Goal: Information Seeking & Learning: Check status

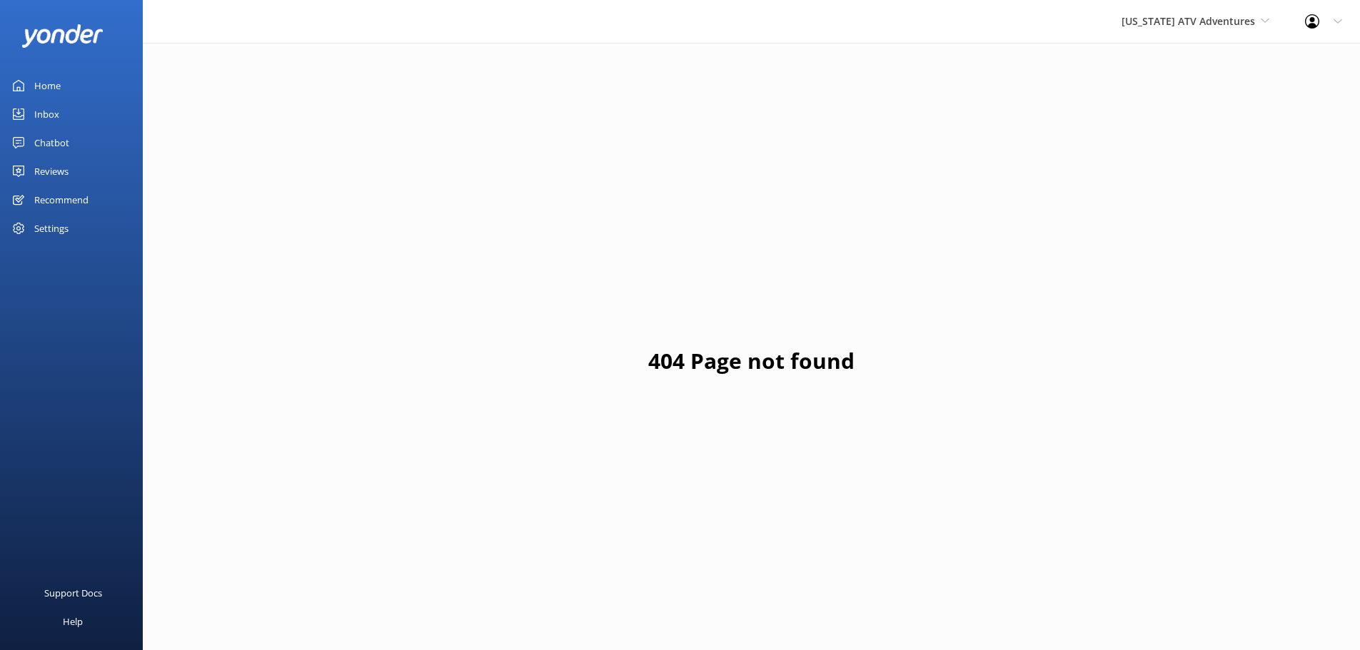
click at [49, 111] on div "Inbox" at bounding box center [46, 114] width 25 height 29
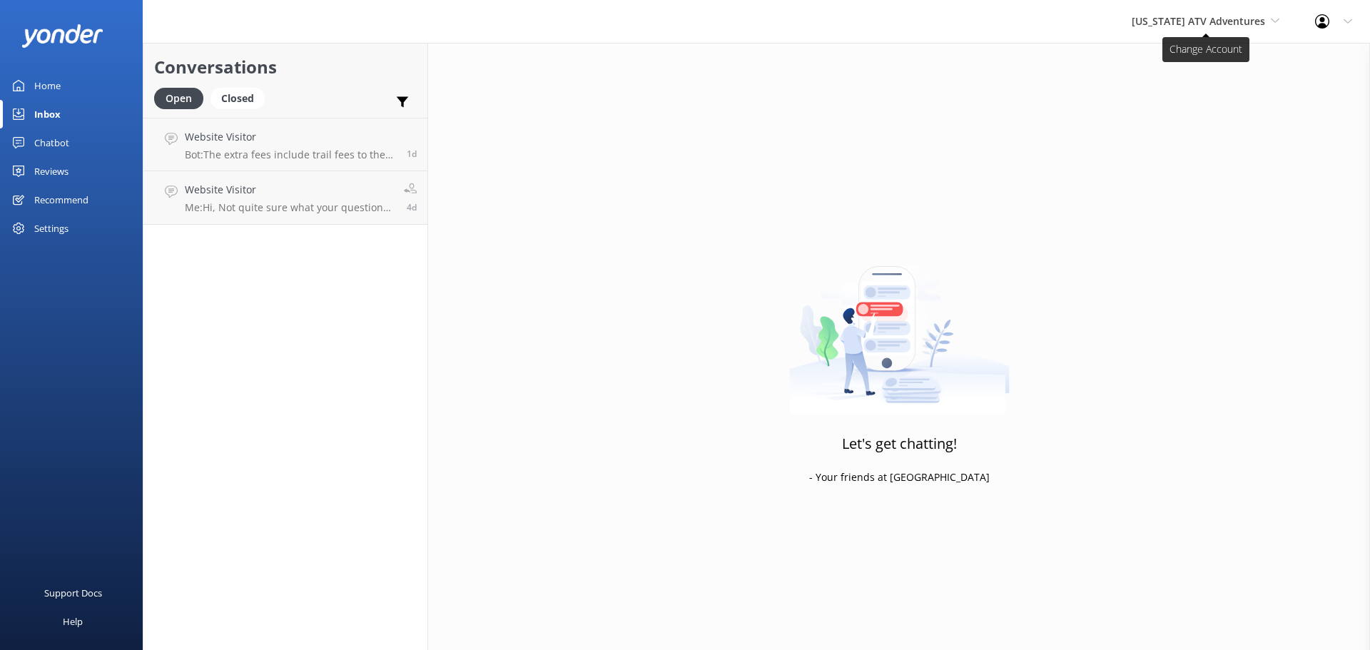
click at [1188, 21] on span "[US_STATE] ATV Adventures" at bounding box center [1198, 21] width 133 height 14
click at [1162, 61] on link "[US_STATE] Safari Jeep Tours" at bounding box center [1185, 60] width 143 height 34
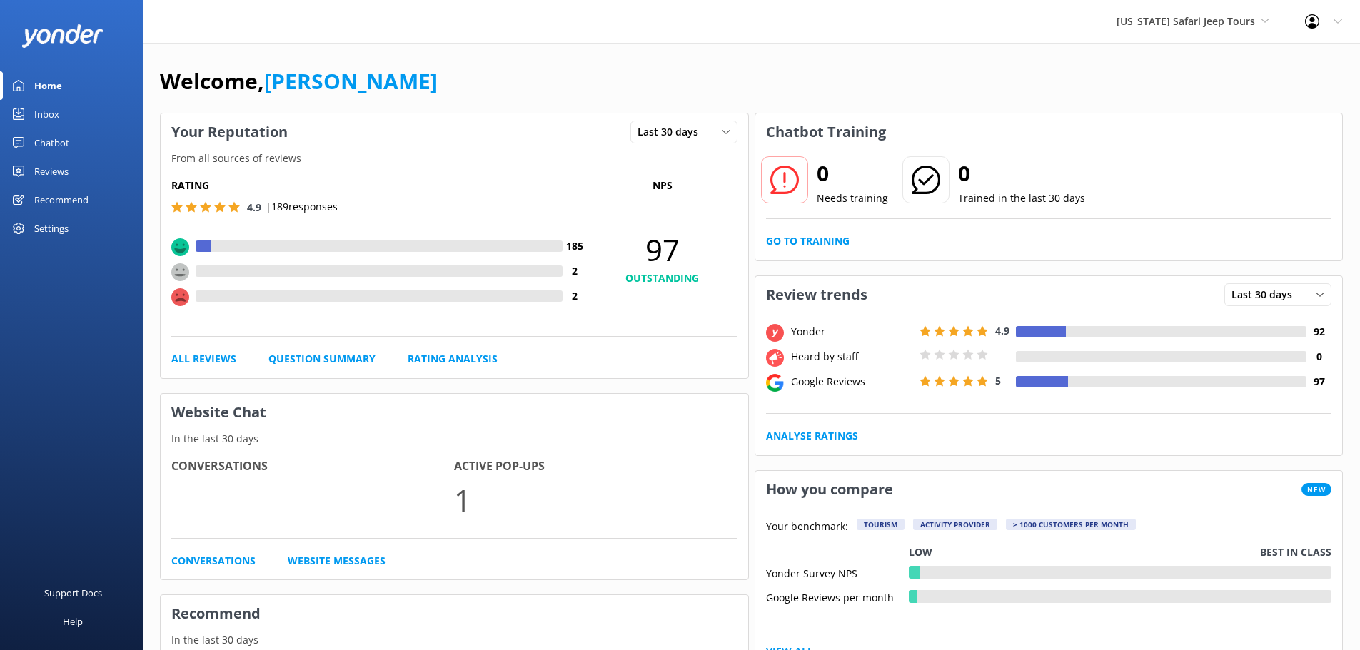
click at [54, 111] on div "Inbox" at bounding box center [46, 114] width 25 height 29
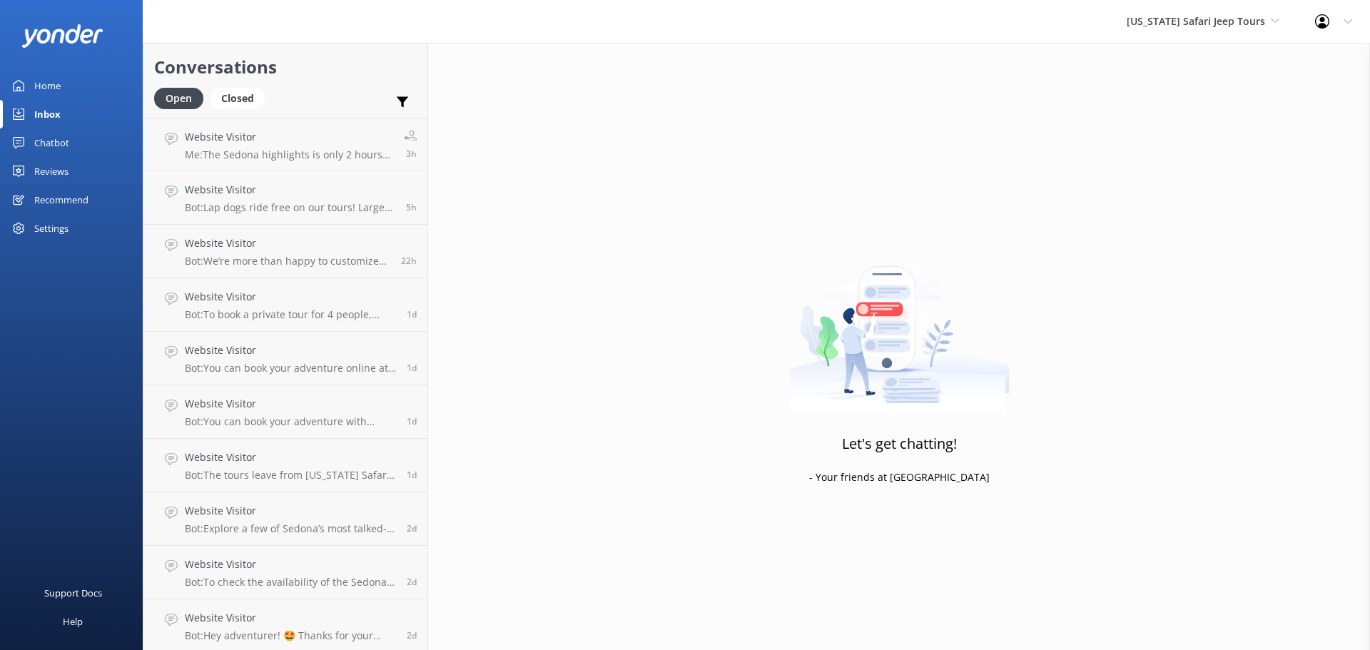
click at [377, 60] on h2 "Conversations" at bounding box center [285, 67] width 263 height 27
click at [50, 176] on div "Reviews" at bounding box center [51, 171] width 34 height 29
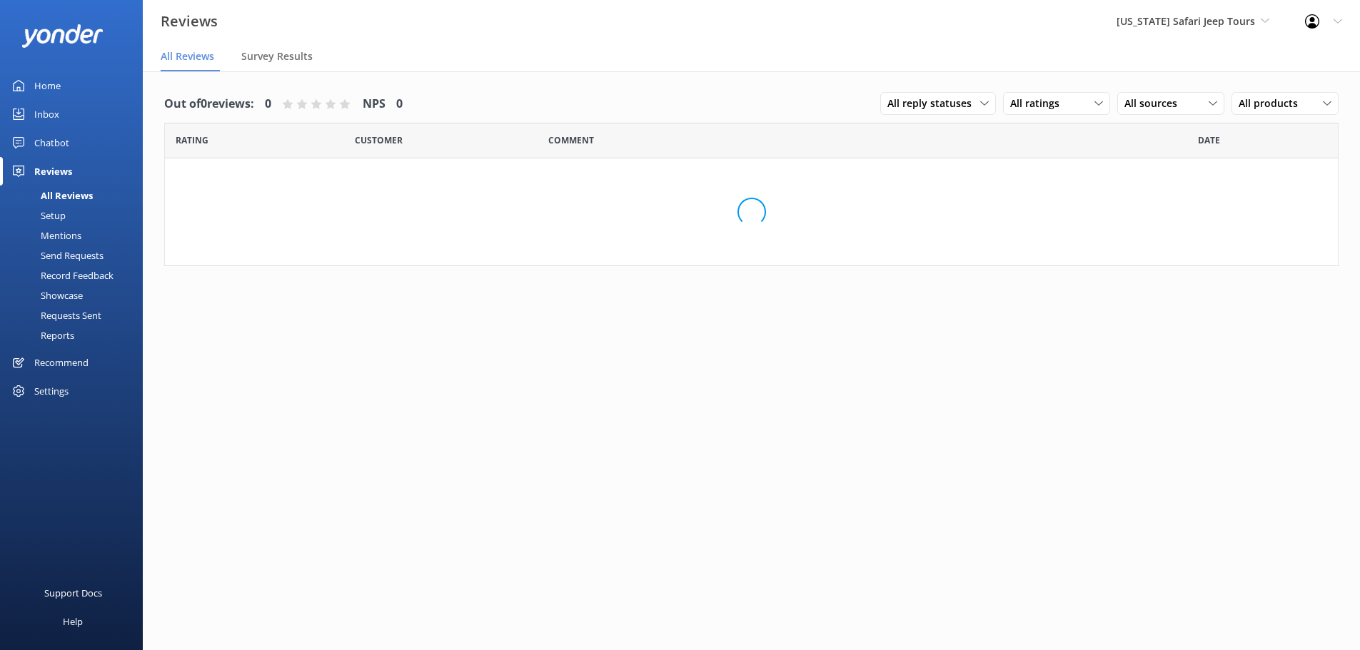
click at [58, 234] on div "Mentions" at bounding box center [45, 236] width 73 height 20
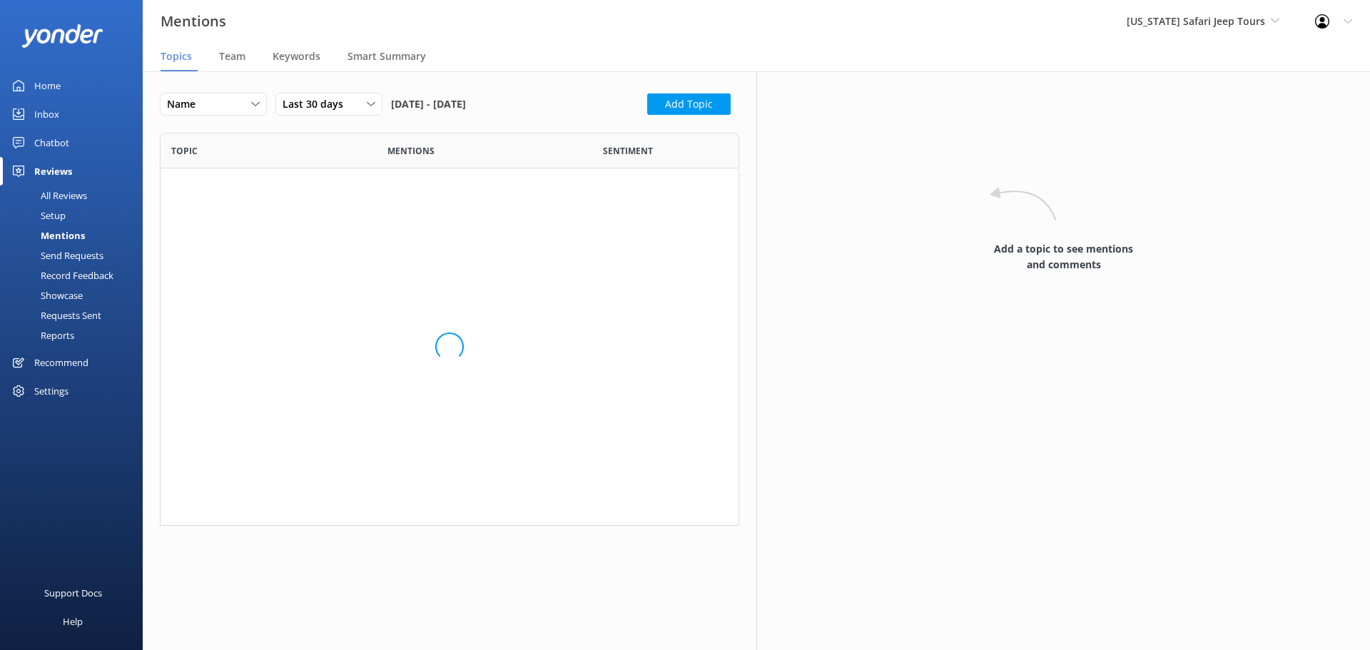
scroll to position [383, 569]
click at [231, 59] on span "Team" at bounding box center [232, 56] width 26 height 14
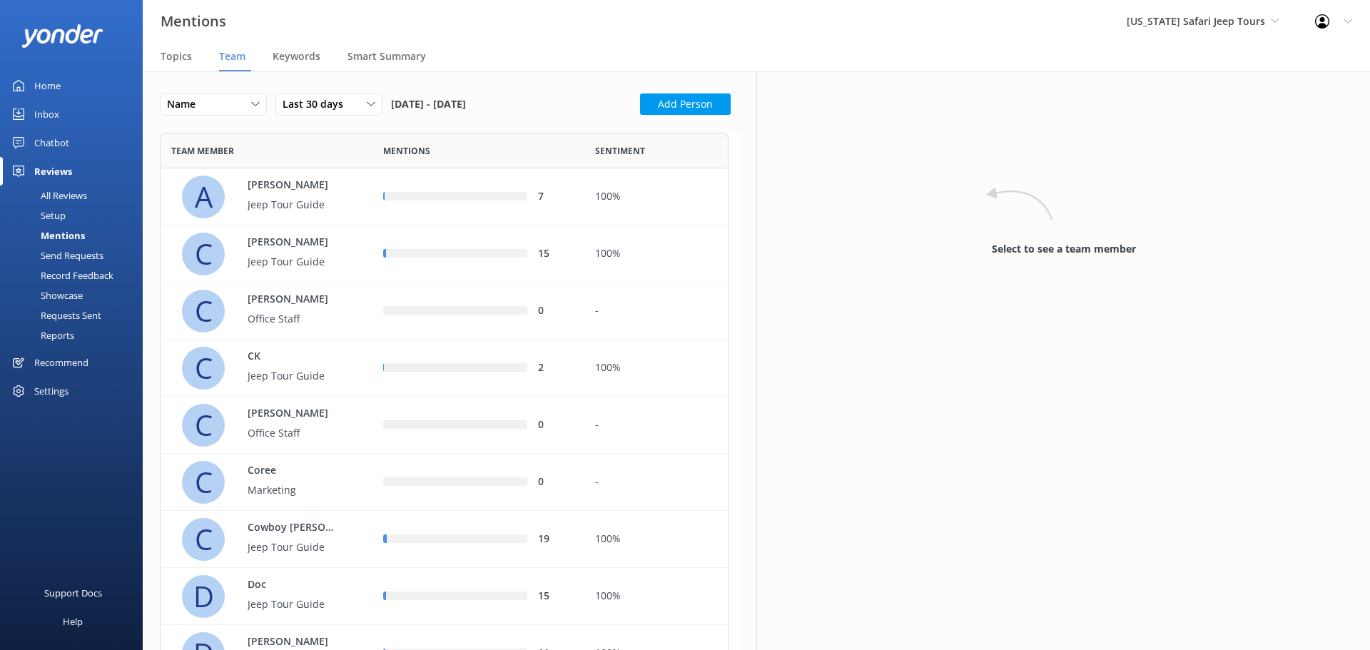
scroll to position [1510, 558]
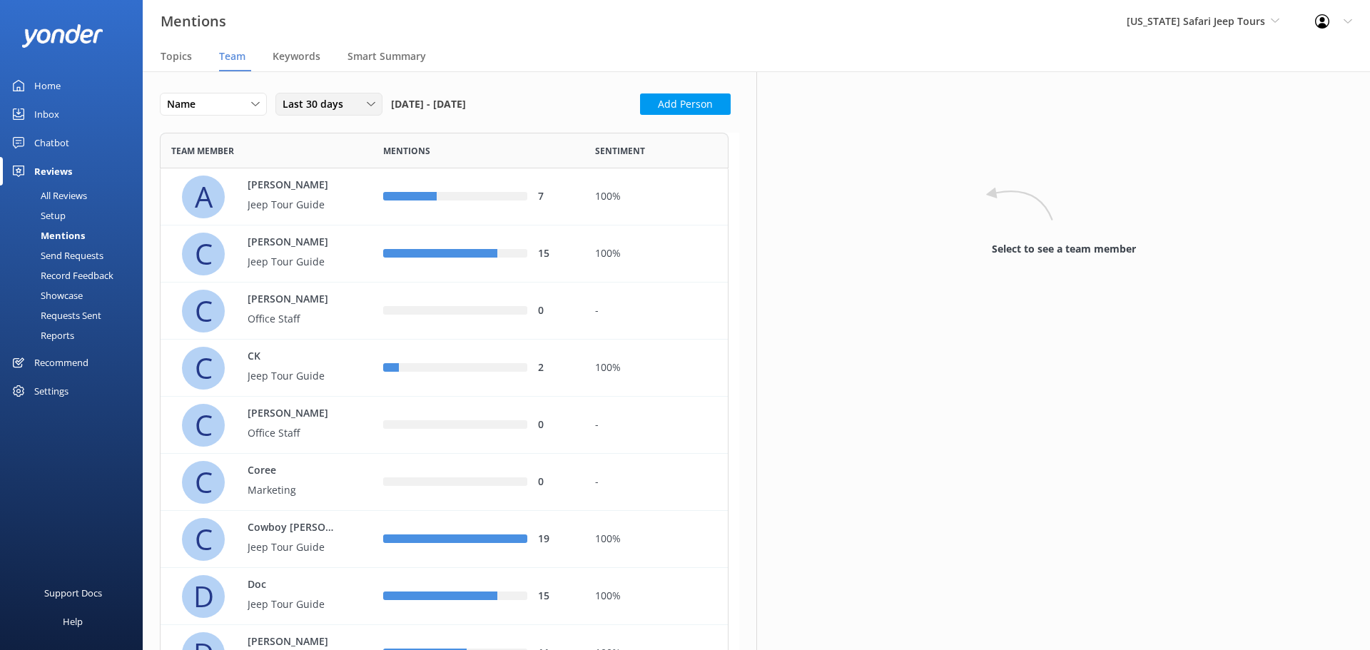
click at [366, 106] on div "Last 30 days" at bounding box center [329, 104] width 100 height 16
click at [315, 250] on link "Custom" at bounding box center [339, 249] width 127 height 29
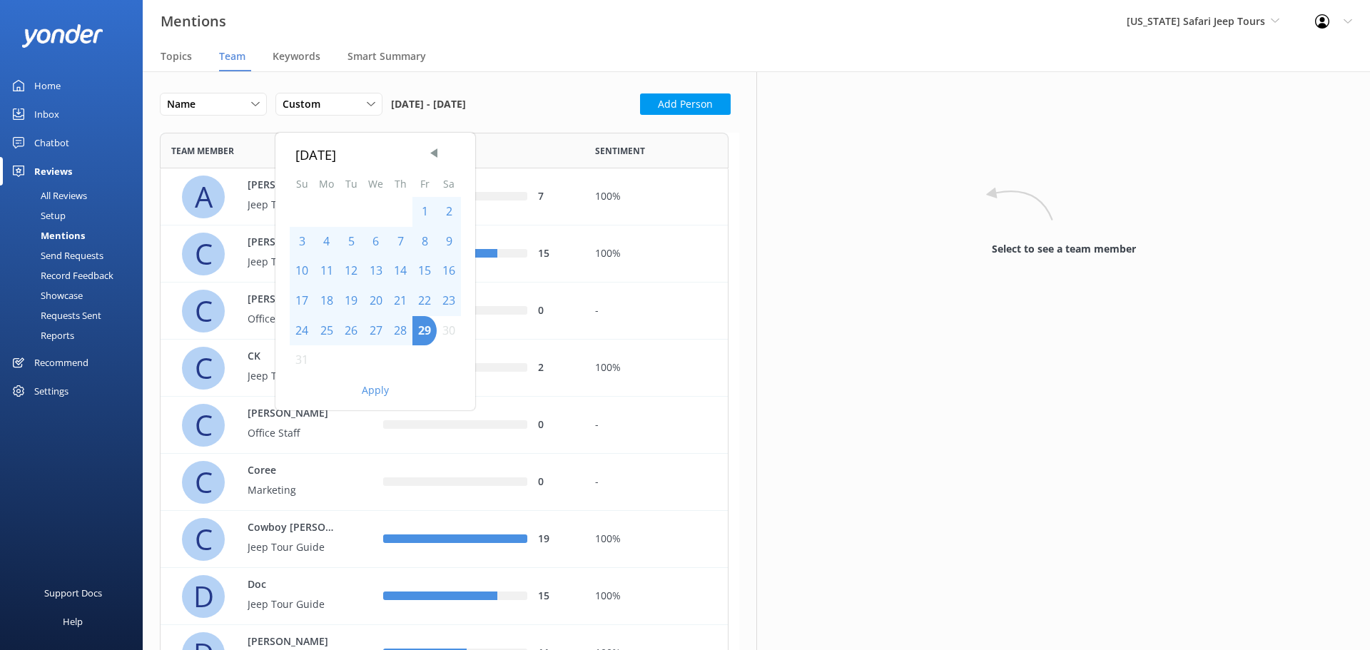
click at [425, 211] on div "1" at bounding box center [425, 212] width 24 height 30
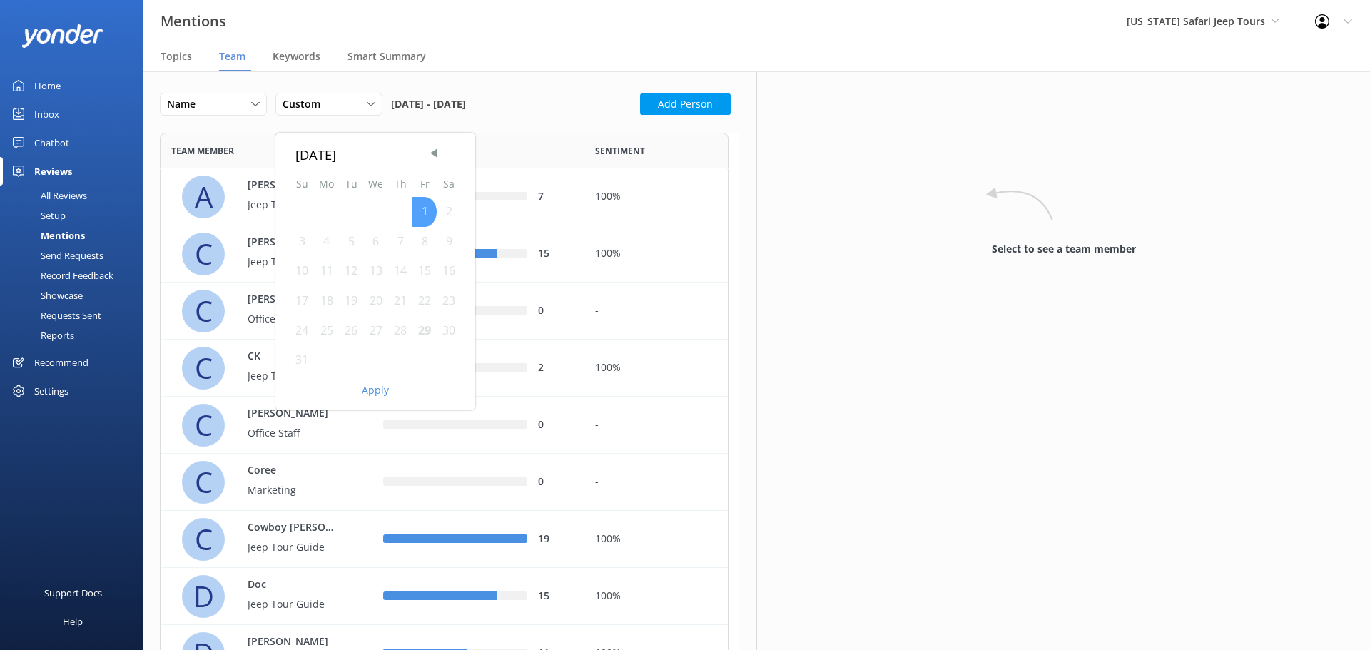
click at [425, 211] on div "1" at bounding box center [425, 212] width 24 height 30
click at [425, 333] on div "29" at bounding box center [425, 331] width 24 height 30
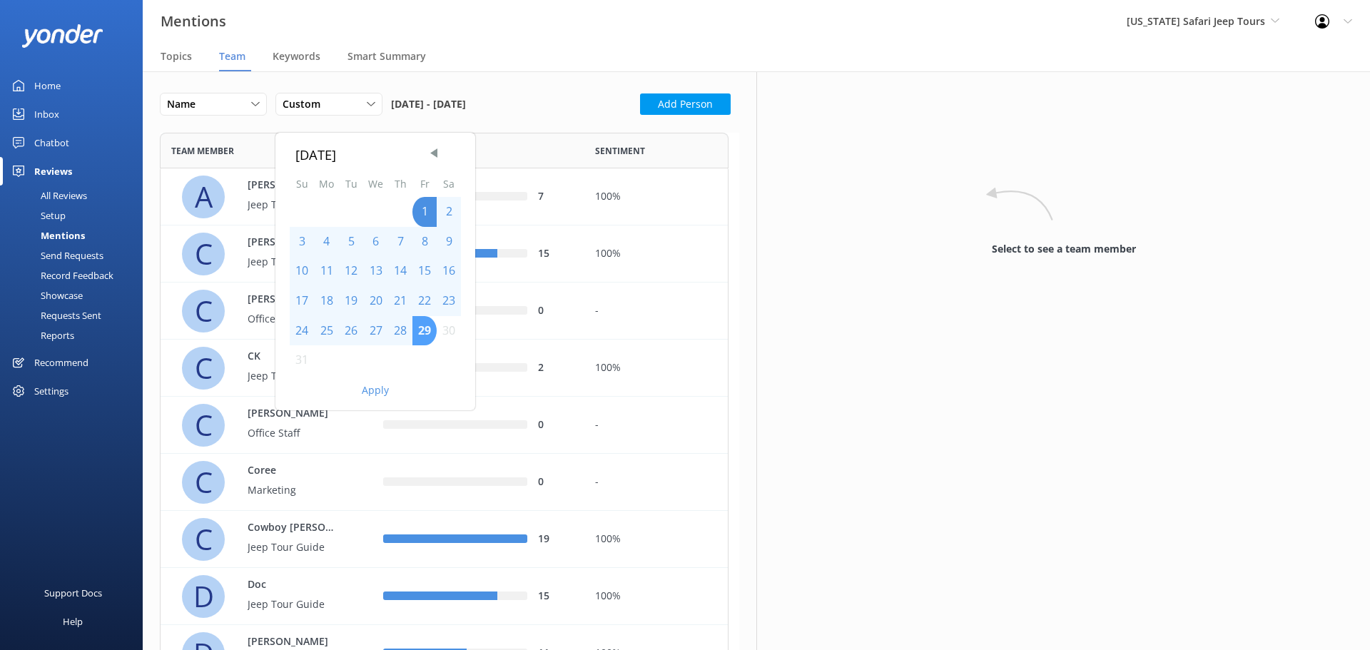
click at [425, 333] on div "29" at bounding box center [425, 331] width 24 height 30
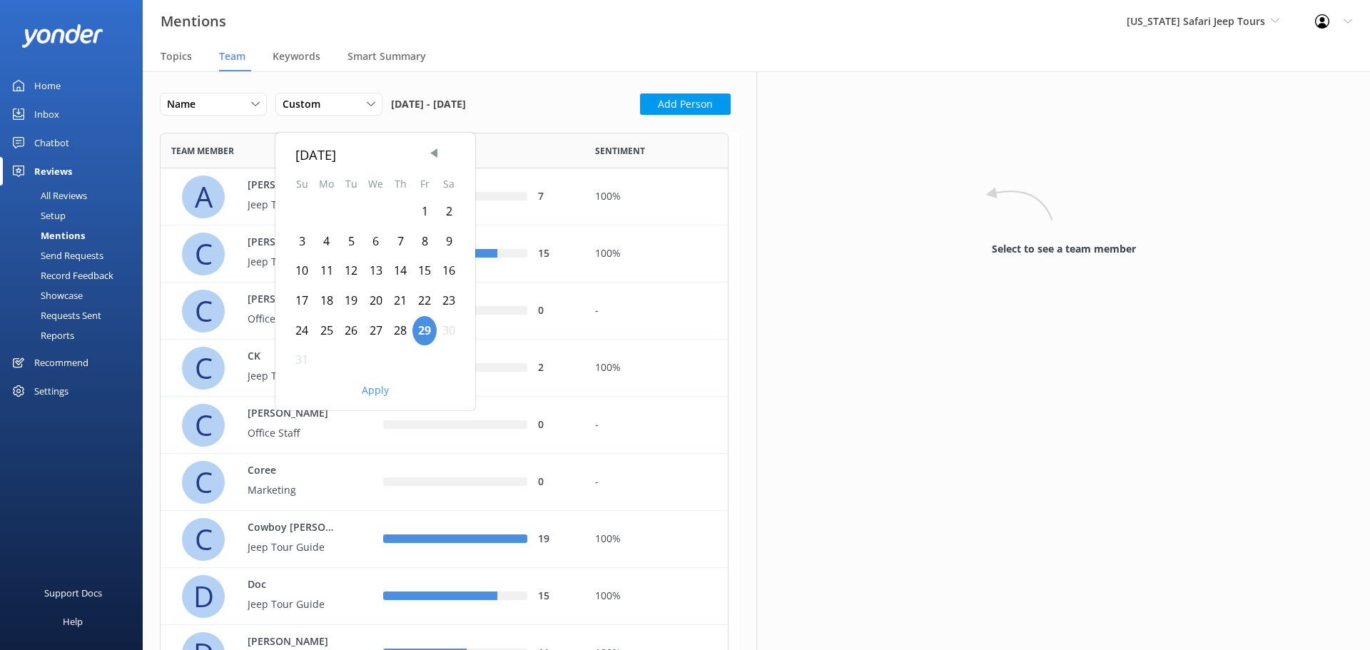
click at [423, 210] on div "1" at bounding box center [425, 212] width 24 height 30
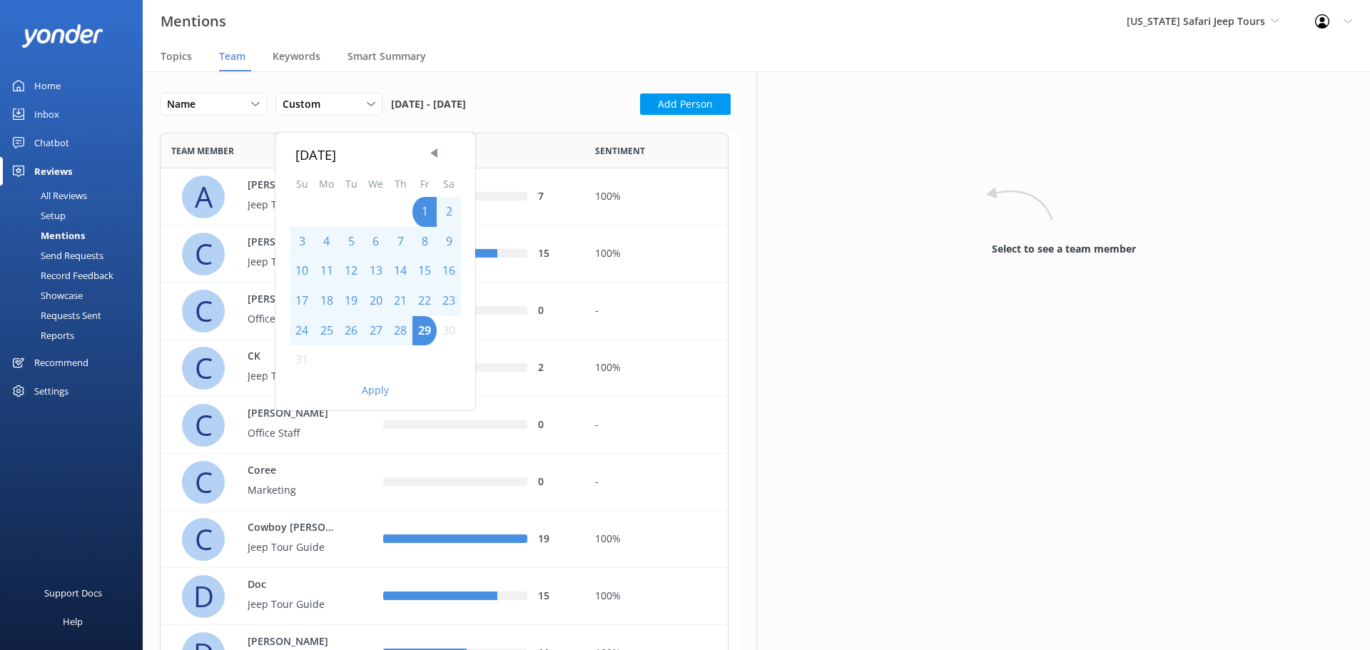
click at [370, 379] on div "Apply" at bounding box center [376, 387] width 200 height 24
click at [375, 390] on button "Apply" at bounding box center [375, 390] width 27 height 10
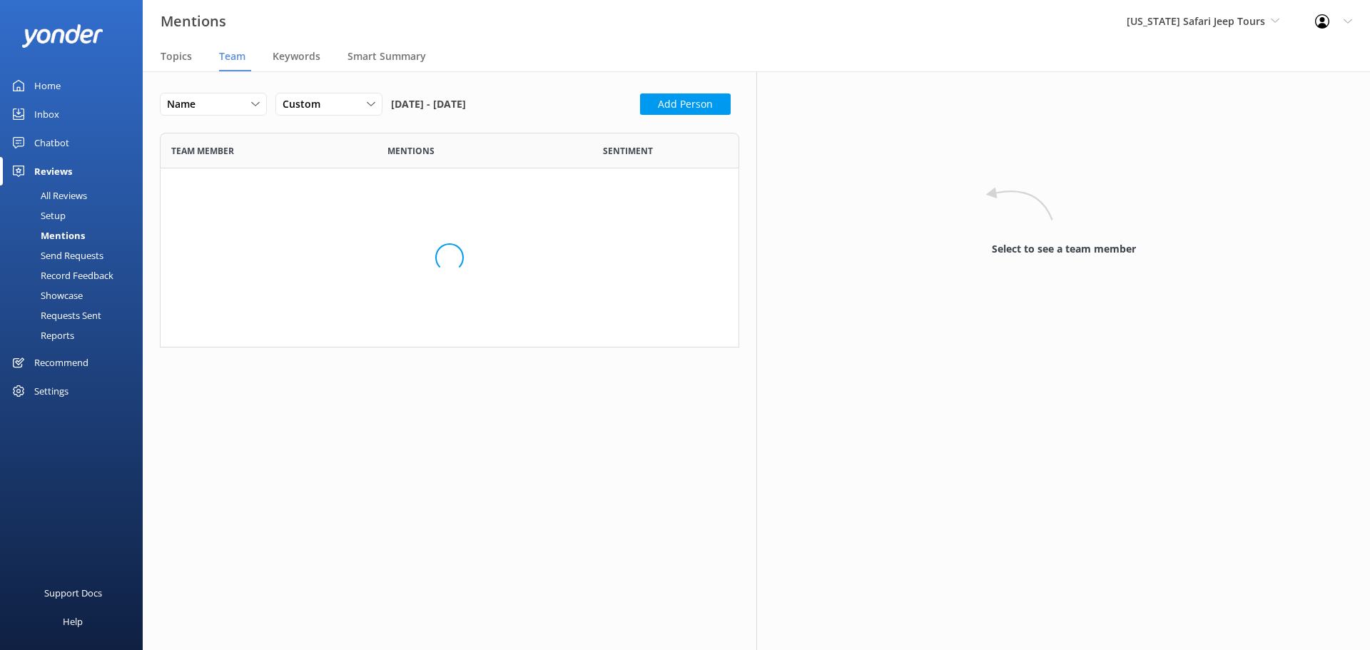
click at [522, 50] on nav "Topics Team Keywords Smart Summary" at bounding box center [757, 57] width 1228 height 29
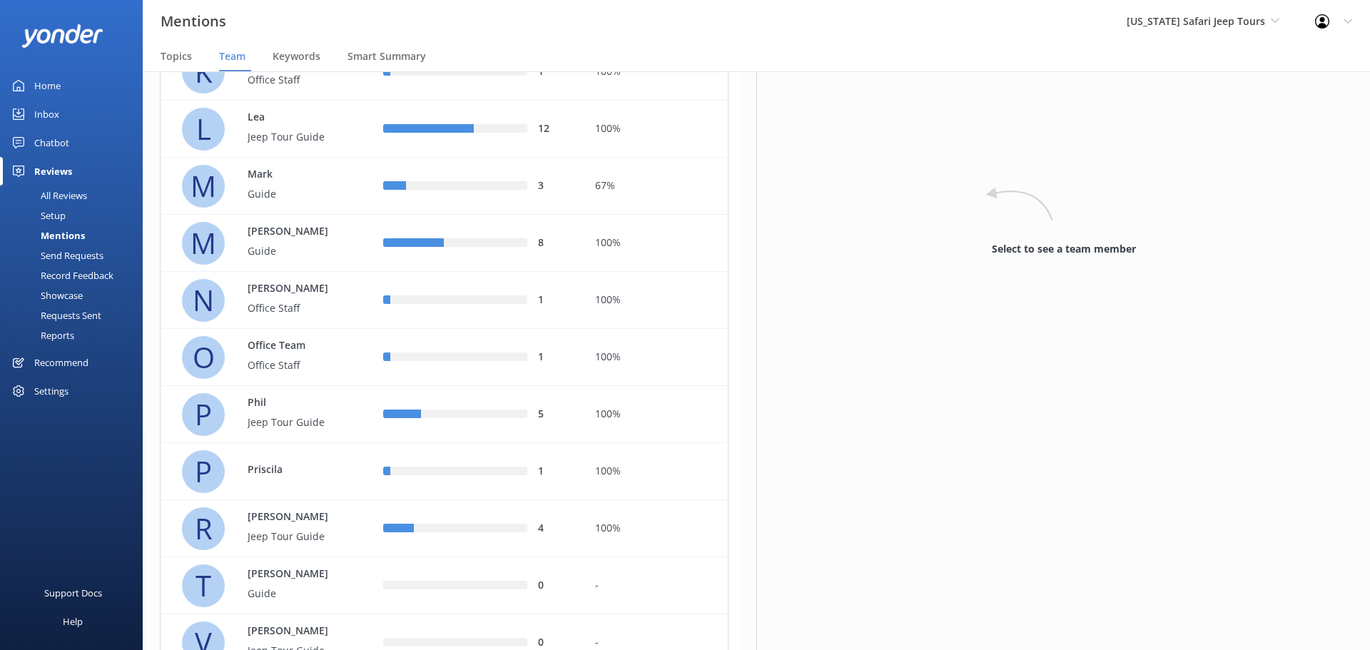
scroll to position [689, 0]
